Goal: Navigation & Orientation: Find specific page/section

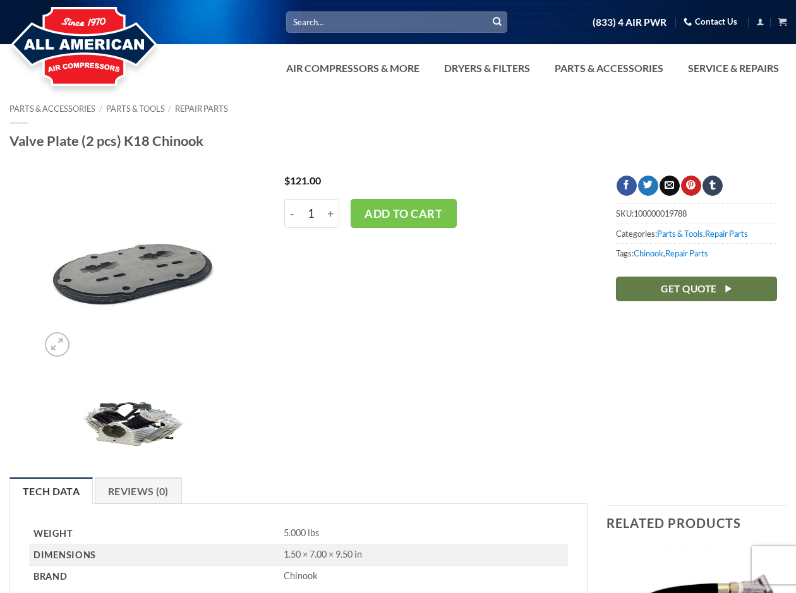
click at [140, 285] on img at bounding box center [133, 270] width 188 height 188
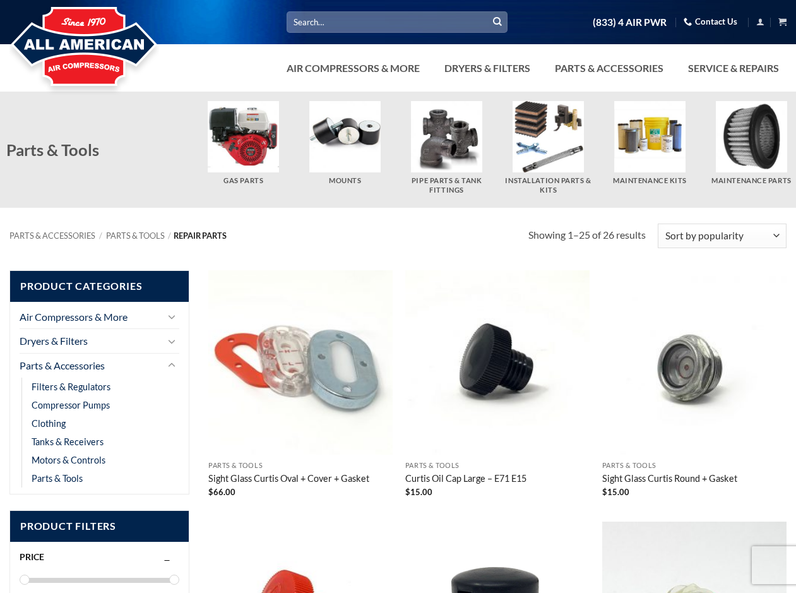
scroll to position [21, 0]
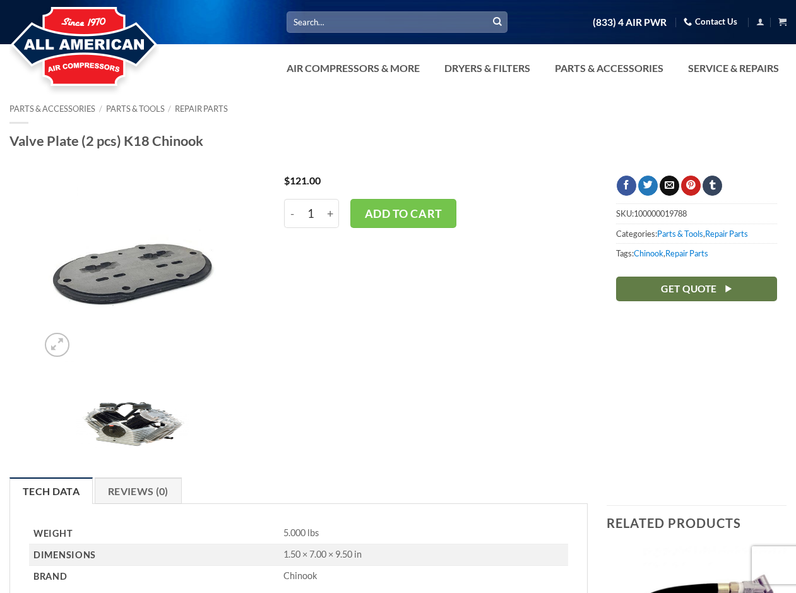
click at [85, 49] on img at bounding box center [84, 47] width 150 height 101
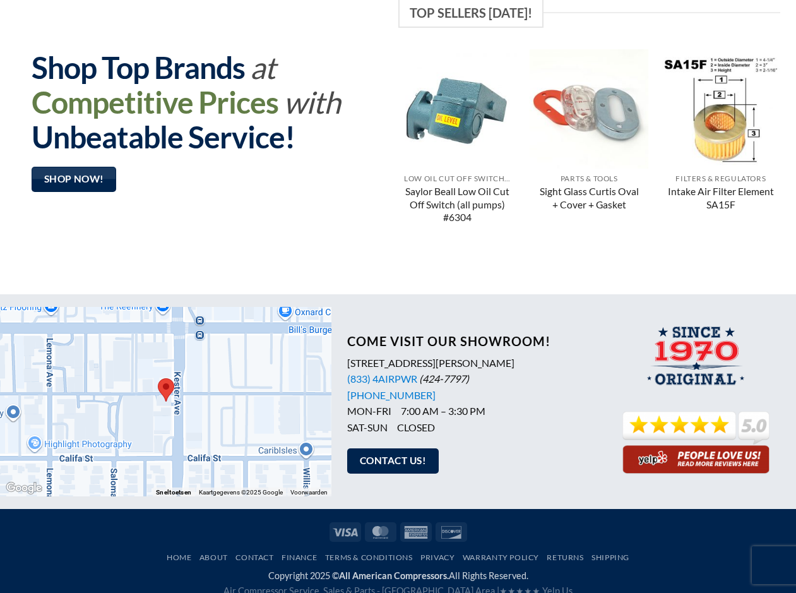
scroll to position [985, 0]
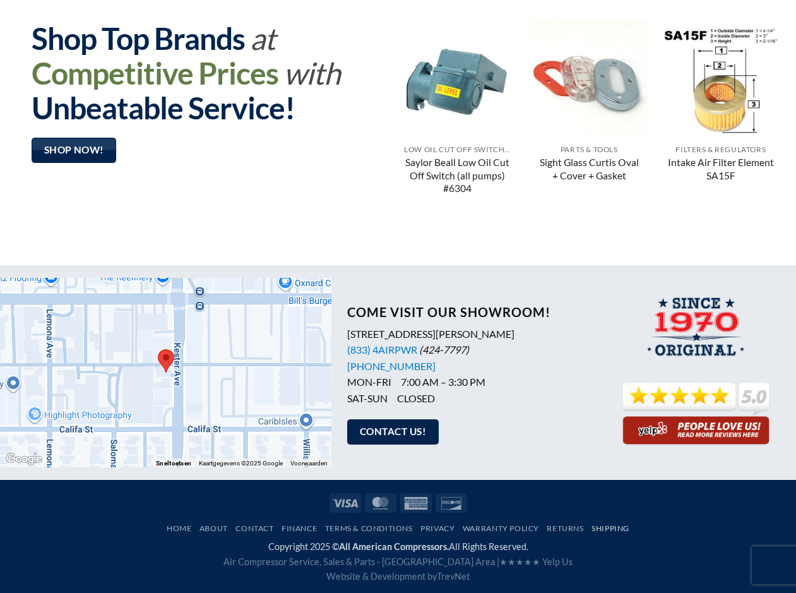
click at [606, 526] on link "Shipping" at bounding box center [611, 527] width 38 height 9
